Goal: Task Accomplishment & Management: Complete application form

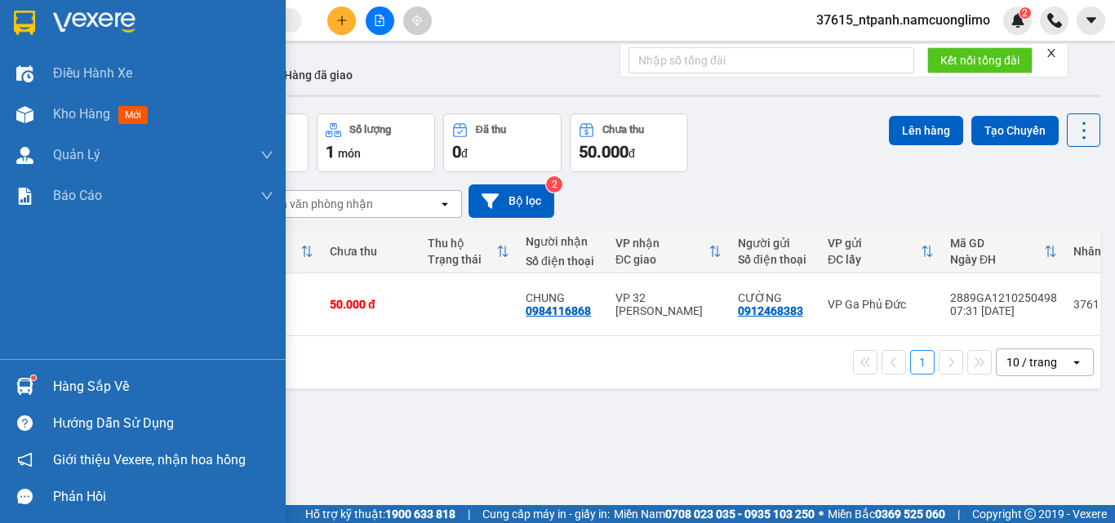
click at [32, 26] on img at bounding box center [24, 23] width 21 height 24
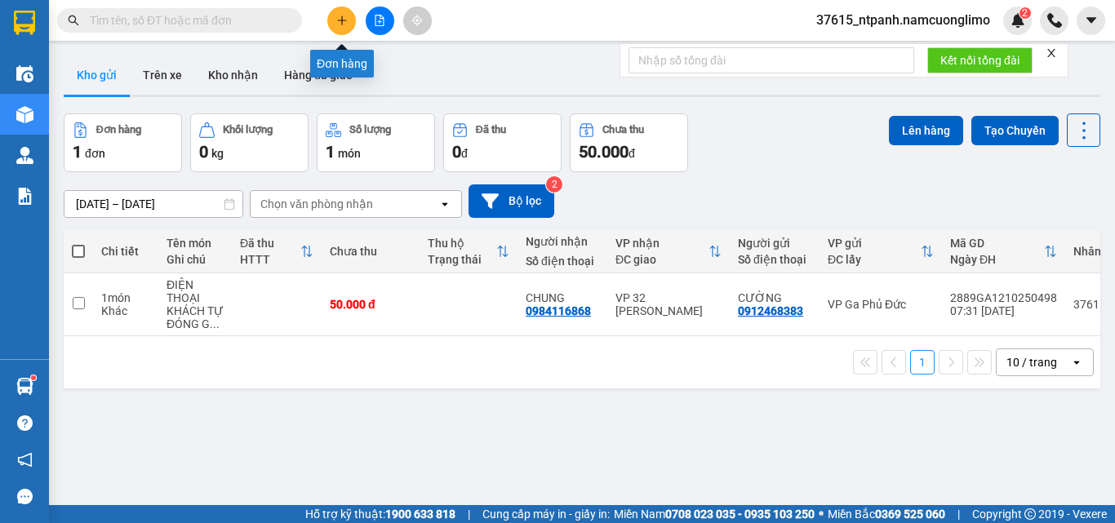
click at [334, 18] on button at bounding box center [341, 21] width 29 height 29
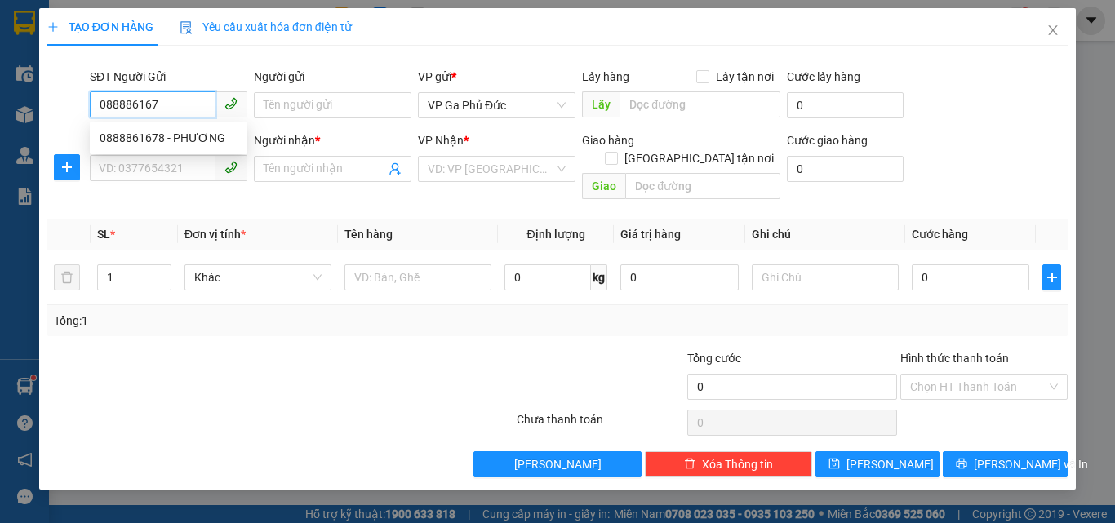
type input "0888861678"
click at [171, 134] on div "0888861678 - PHƯƠNG" at bounding box center [169, 138] width 138 height 18
type input "PHƯƠNG"
type input "0888861678"
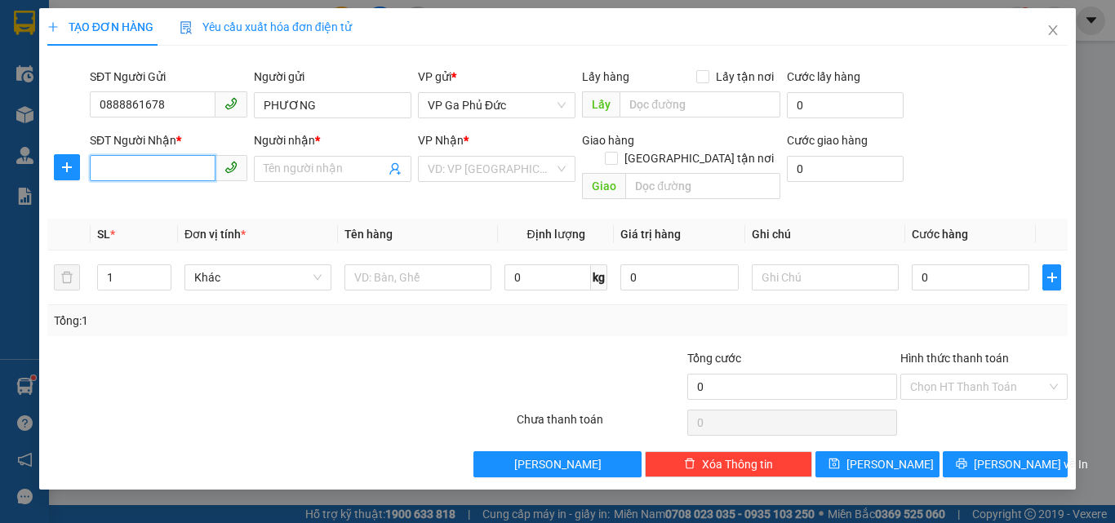
click at [158, 175] on input "SĐT Người Nhận *" at bounding box center [153, 168] width 126 height 26
click at [168, 226] on div "0974611668 - THÁI" at bounding box center [169, 228] width 138 height 18
type input "0974611668"
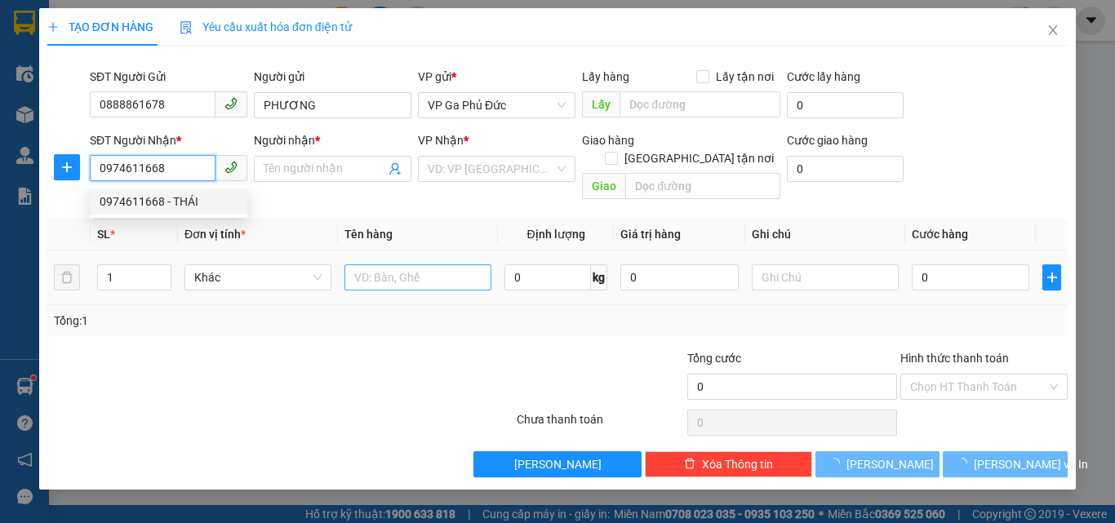
type input "THÁI"
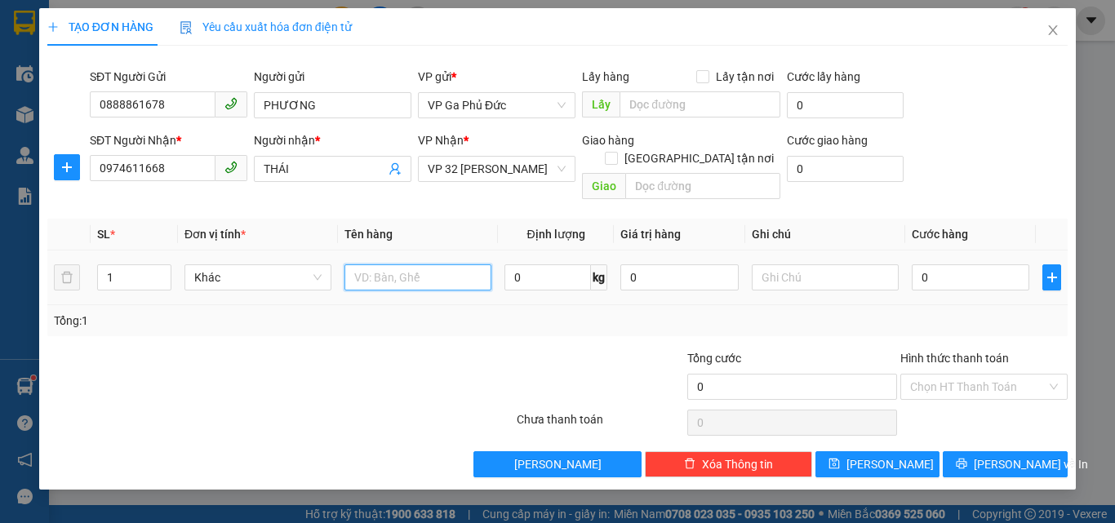
click at [390, 265] on input "text" at bounding box center [418, 278] width 147 height 26
type input "MÃU"
click at [952, 265] on input "0" at bounding box center [971, 278] width 118 height 26
type input "5"
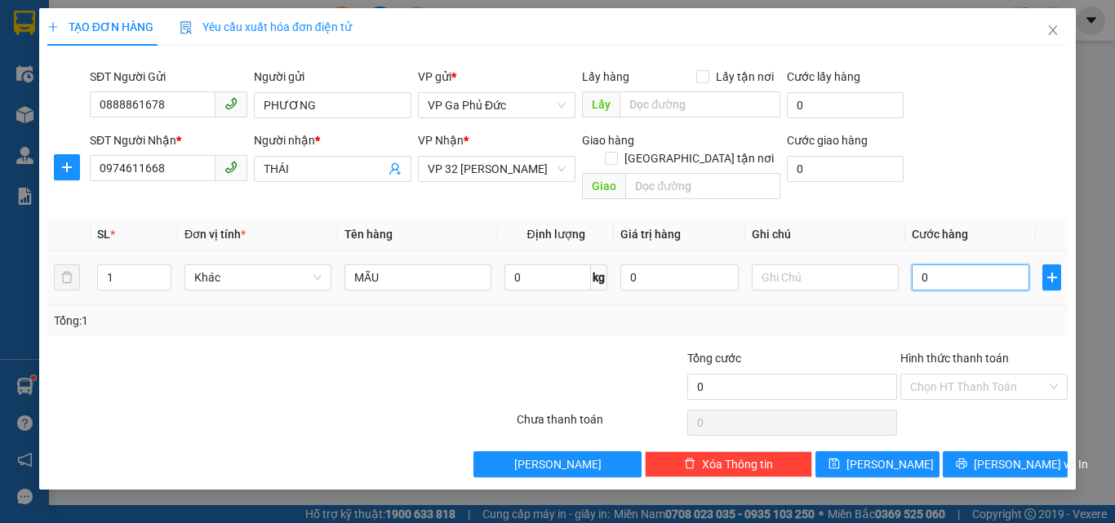
type input "5"
type input "50"
type input "50.000"
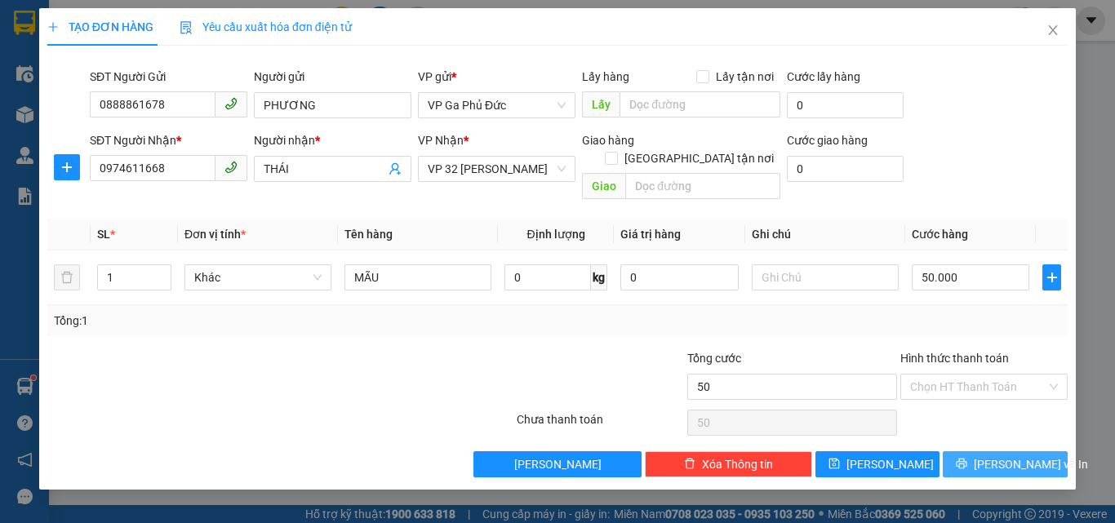
type input "50.000"
click at [991, 456] on span "Lưu và In" at bounding box center [1031, 465] width 114 height 18
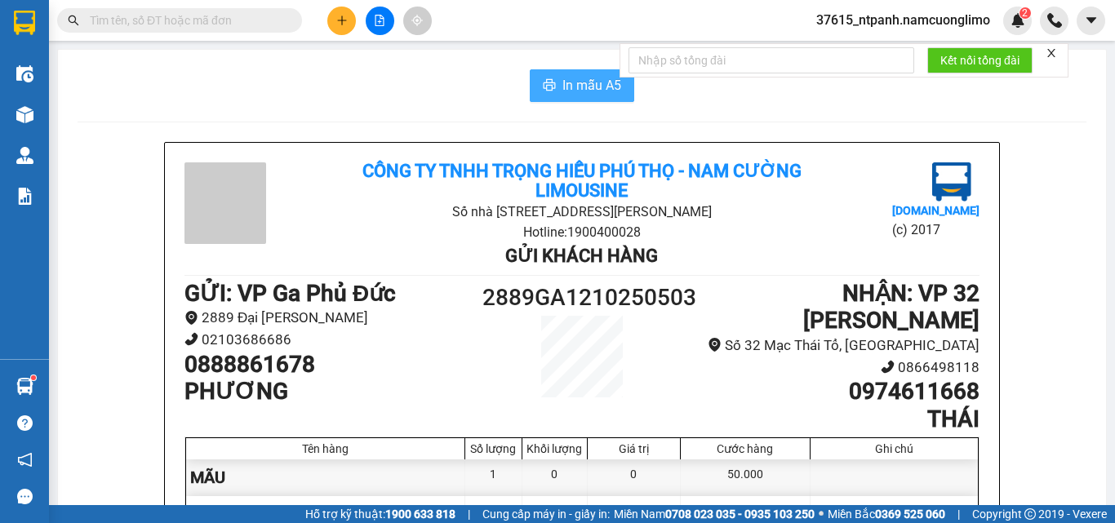
click at [598, 90] on span "In mẫu A5" at bounding box center [592, 85] width 59 height 20
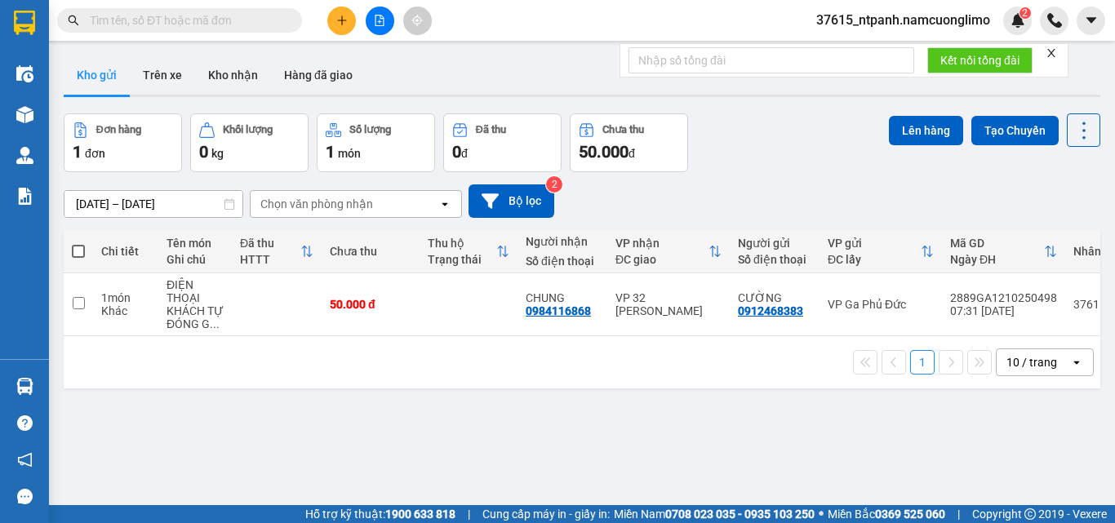
drag, startPoint x: 173, startPoint y: 21, endPoint x: 186, endPoint y: 6, distance: 20.3
click at [174, 19] on input "text" at bounding box center [186, 20] width 193 height 18
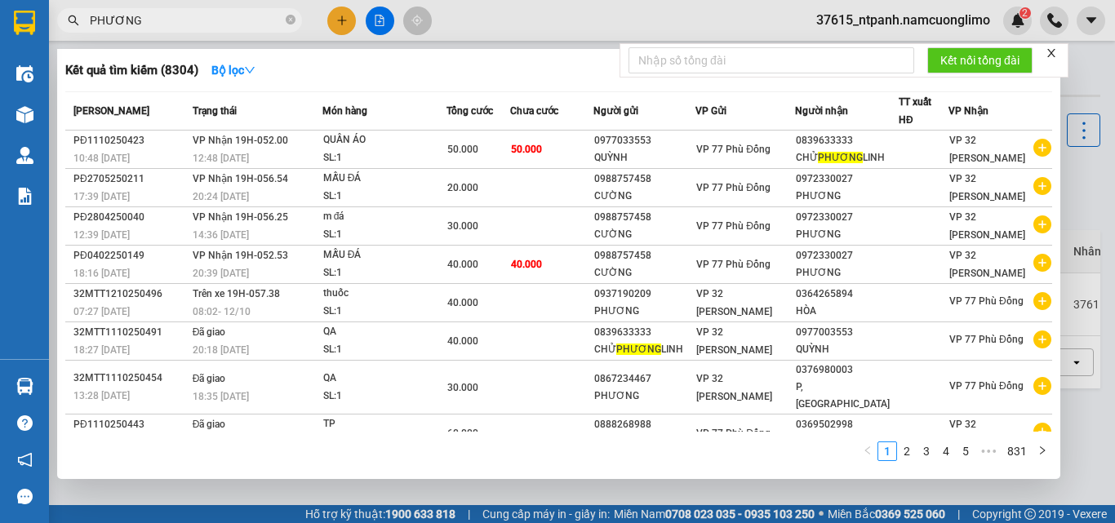
type input "PHƯƠNG"
